Goal: Find specific page/section

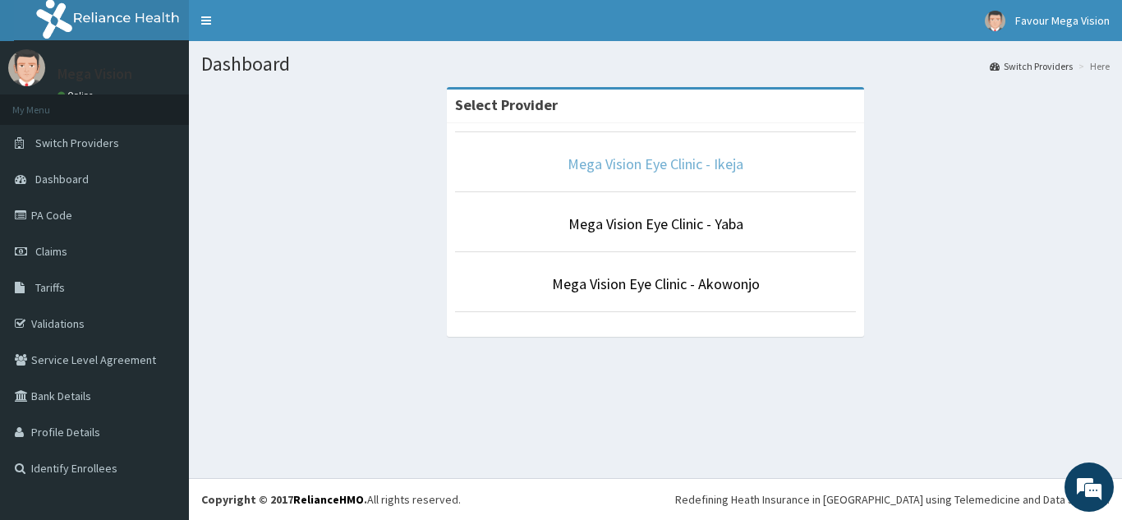
click at [617, 166] on link "Mega Vision Eye Clinic - Ikeja" at bounding box center [655, 163] width 176 height 19
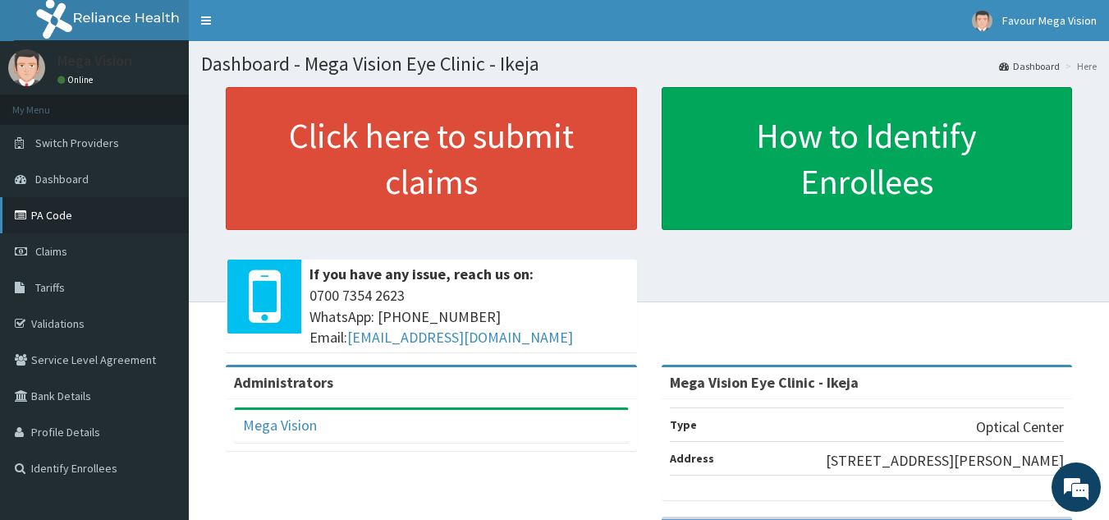
click at [167, 208] on link "PA Code" at bounding box center [94, 215] width 189 height 36
